Goal: Task Accomplishment & Management: Use online tool/utility

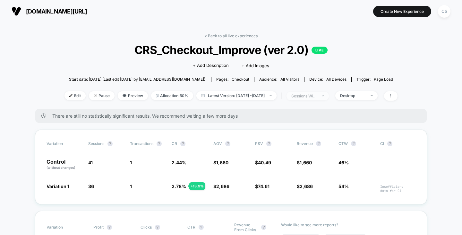
click at [329, 92] on span "sessions with impression" at bounding box center [308, 95] width 42 height 9
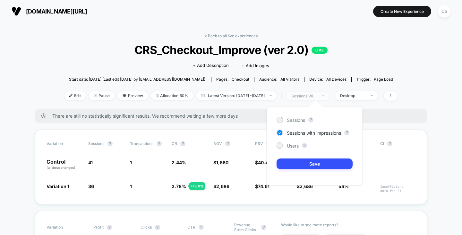
click at [329, 92] on span "sessions with impression" at bounding box center [308, 95] width 42 height 9
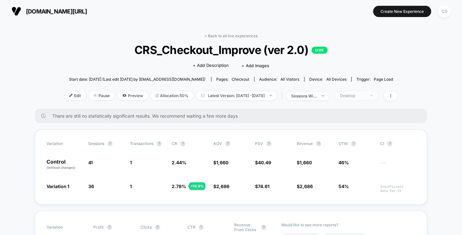
click at [356, 92] on span "Desktop" at bounding box center [356, 95] width 42 height 9
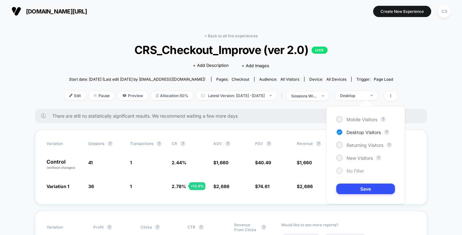
click at [360, 171] on span "No Filter" at bounding box center [355, 170] width 18 height 5
click at [357, 190] on button "Save" at bounding box center [365, 188] width 59 height 11
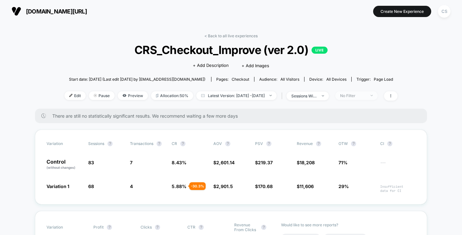
click at [360, 94] on div "No Filter" at bounding box center [353, 95] width 26 height 5
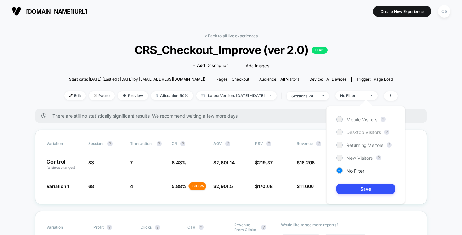
click at [353, 132] on span "Desktop Visitors" at bounding box center [363, 131] width 34 height 5
click at [359, 186] on button "Save" at bounding box center [365, 188] width 59 height 11
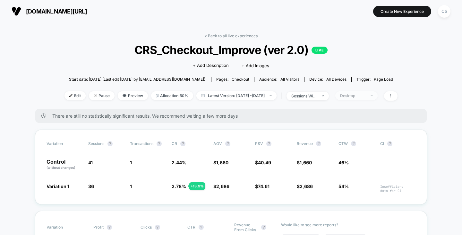
click at [374, 99] on span "Desktop" at bounding box center [356, 95] width 42 height 9
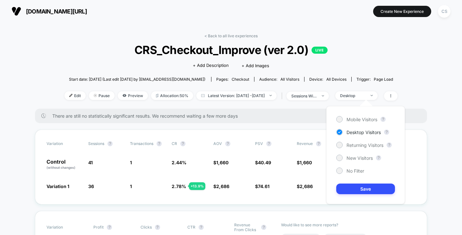
click at [366, 115] on div "Mobile Visitors ? Desktop Visitors ? Returning Visitors ? New Visitors ? No Fil…" at bounding box center [365, 155] width 79 height 98
click at [364, 119] on span "Mobile Visitors" at bounding box center [361, 118] width 31 height 5
click at [358, 189] on button "Save" at bounding box center [365, 188] width 59 height 11
